Goal: Obtain resource: Download file/media

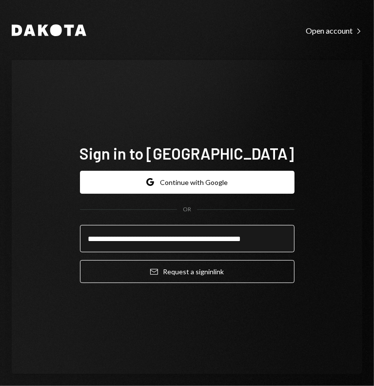
click at [189, 245] on input "**********" at bounding box center [187, 238] width 214 height 27
type input "**********"
click at [80, 260] on button "Email Request a sign in link" at bounding box center [187, 271] width 214 height 23
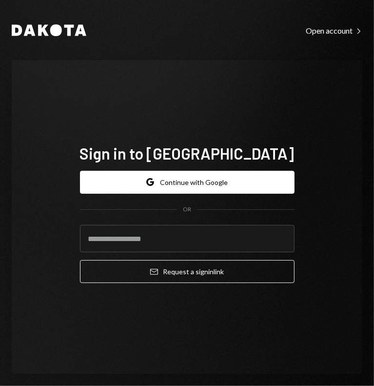
type input "**********"
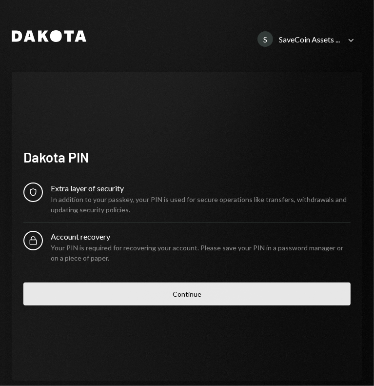
click at [160, 294] on button "Continue" at bounding box center [186, 293] width 327 height 23
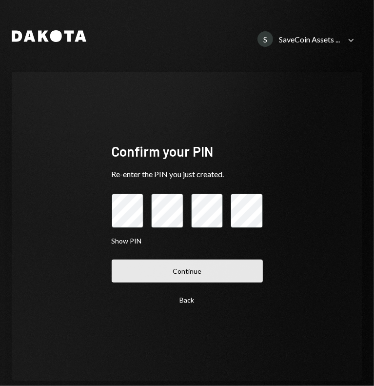
click at [165, 273] on button "Continue" at bounding box center [187, 270] width 151 height 23
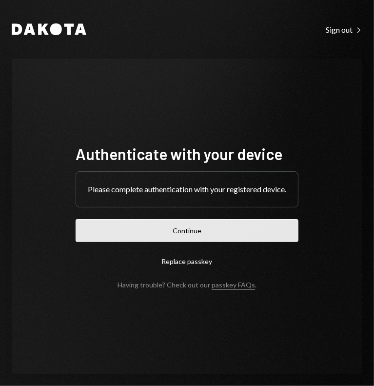
click at [182, 234] on button "Continue" at bounding box center [187, 230] width 223 height 23
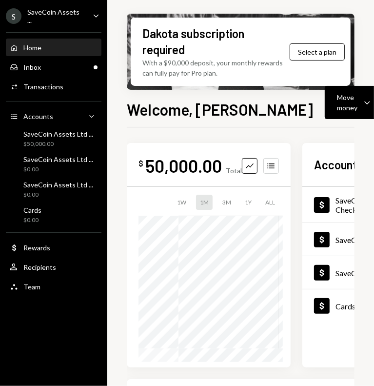
click at [66, 16] on div "SaveCoin Assets ..." at bounding box center [56, 16] width 58 height 17
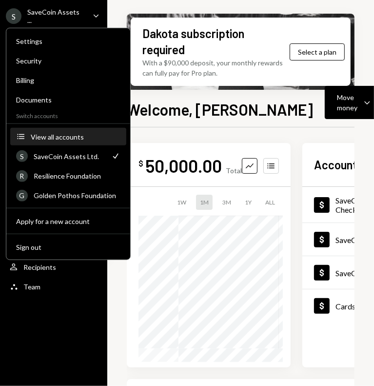
click at [60, 134] on div "View all accounts" at bounding box center [76, 136] width 90 height 8
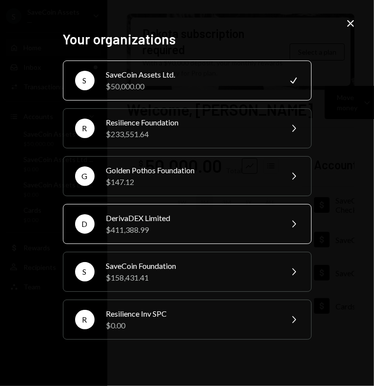
click at [174, 232] on div "$411,388.99" at bounding box center [191, 230] width 170 height 12
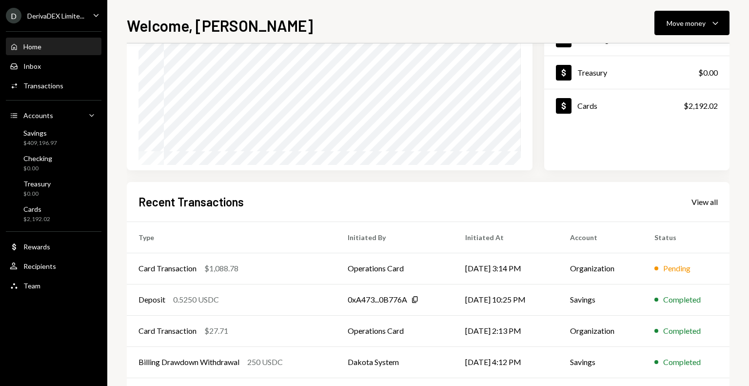
scroll to position [155, 0]
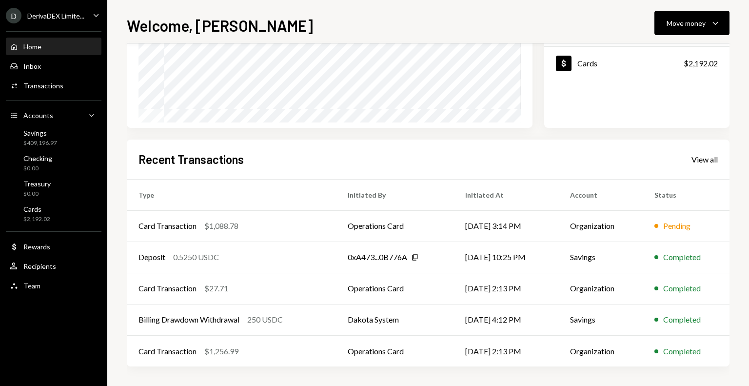
click at [90, 16] on div "D DerivaDEX Limite... Caret Down" at bounding box center [53, 16] width 107 height 16
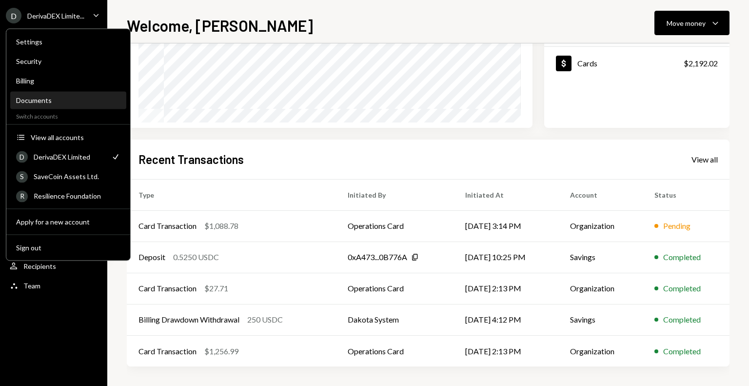
click at [59, 100] on div "Documents" at bounding box center [68, 100] width 104 height 8
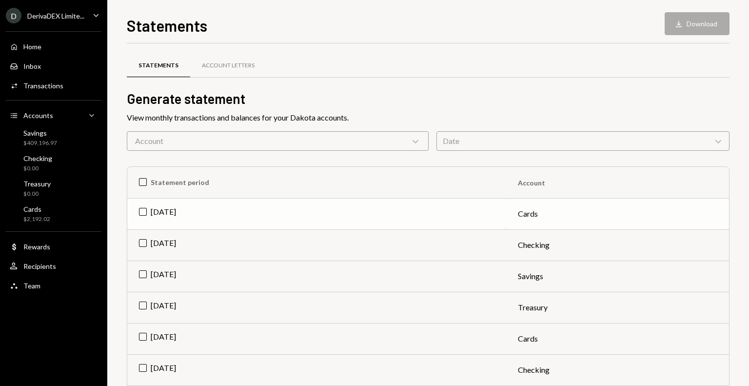
click at [164, 212] on td "[DATE]" at bounding box center [316, 213] width 379 height 31
click at [163, 211] on td "Check [DATE]" at bounding box center [316, 213] width 379 height 31
click at [232, 56] on div "Account Letters" at bounding box center [228, 65] width 76 height 23
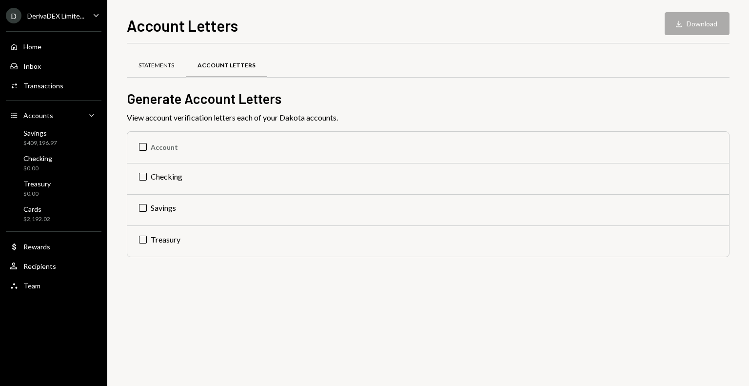
click at [142, 62] on div "Statements" at bounding box center [156, 65] width 36 height 8
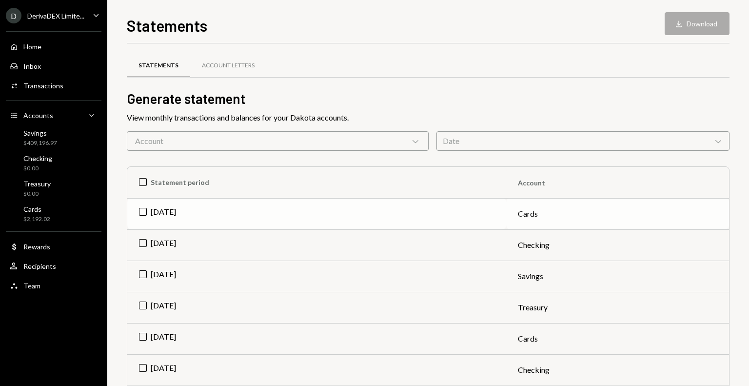
click at [137, 211] on td "[DATE]" at bounding box center [316, 213] width 379 height 31
click at [139, 242] on td "[DATE]" at bounding box center [316, 244] width 379 height 31
click at [140, 272] on td "[DATE]" at bounding box center [316, 275] width 379 height 31
click at [143, 306] on td "[DATE]" at bounding box center [316, 306] width 379 height 31
click at [698, 26] on button "Download Download (4)" at bounding box center [692, 23] width 74 height 23
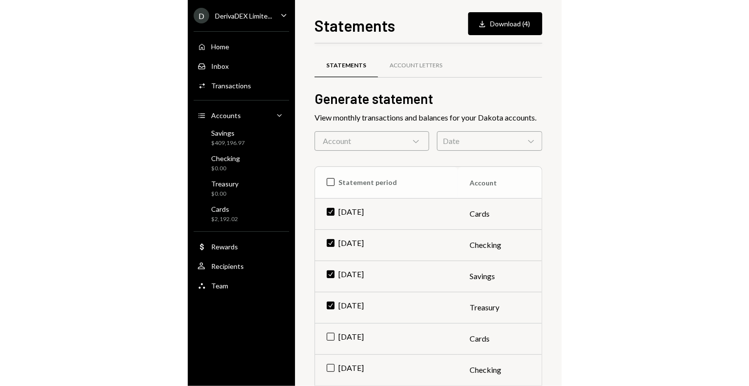
scroll to position [15, 0]
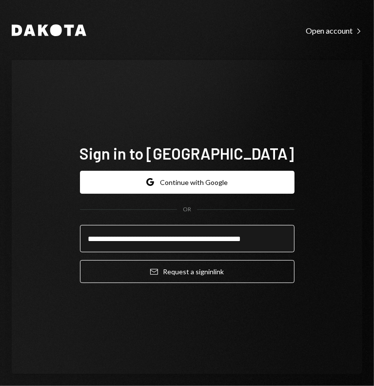
click at [164, 235] on input "**********" at bounding box center [187, 238] width 214 height 27
type input "**********"
click at [80, 260] on button "Email Request a sign in link" at bounding box center [187, 271] width 214 height 23
